Goal: Transaction & Acquisition: Purchase product/service

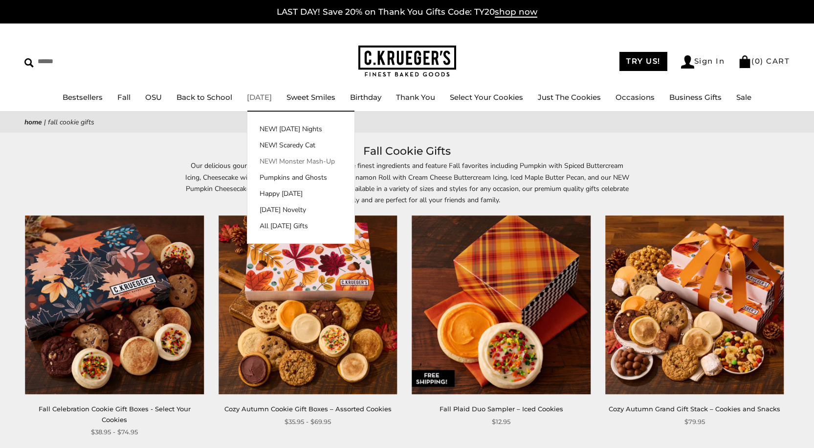
click at [306, 160] on link "NEW! Monster Mash-Up" at bounding box center [301, 161] width 107 height 10
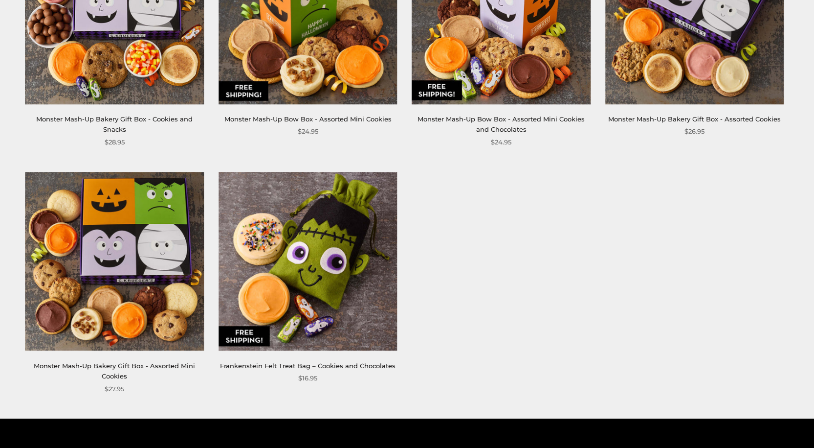
scroll to position [293, 0]
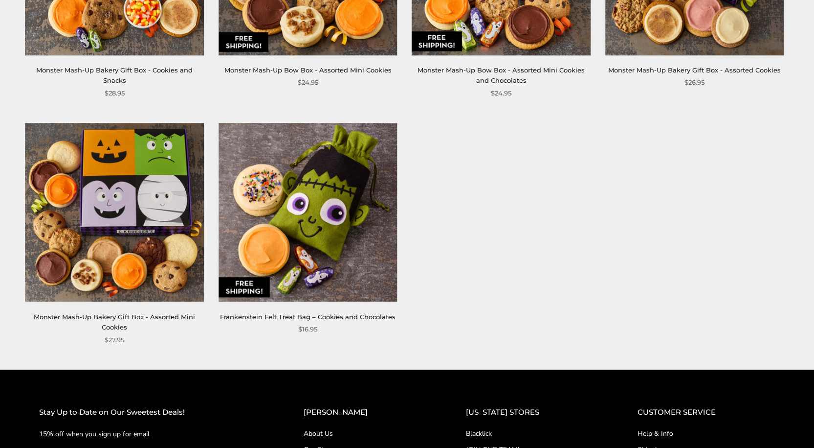
click at [122, 182] on img at bounding box center [114, 212] width 179 height 179
